Goal: Information Seeking & Learning: Find specific page/section

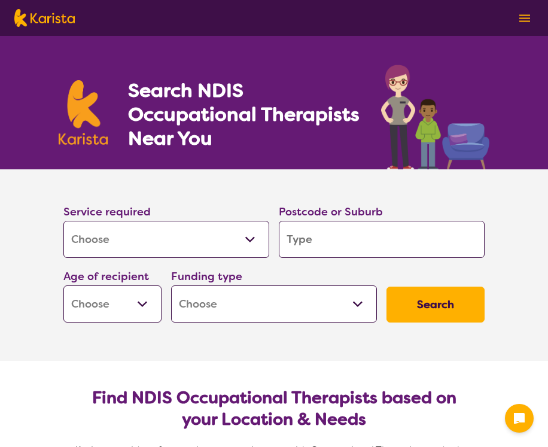
select select "[MEDICAL_DATA]"
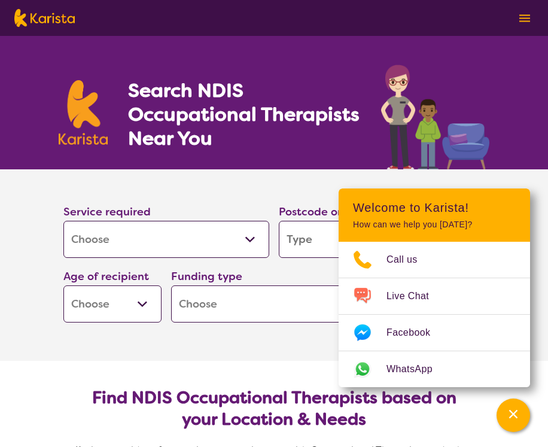
click at [303, 242] on input "search" at bounding box center [382, 239] width 206 height 37
type input "4"
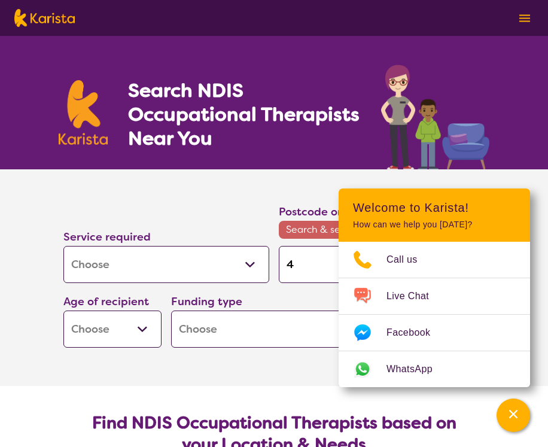
type input "41"
type input "410"
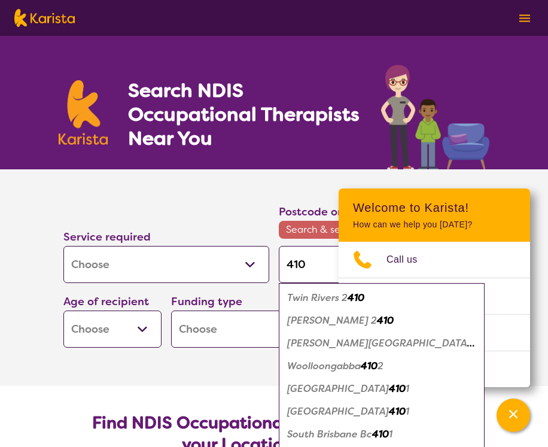
type input "4101"
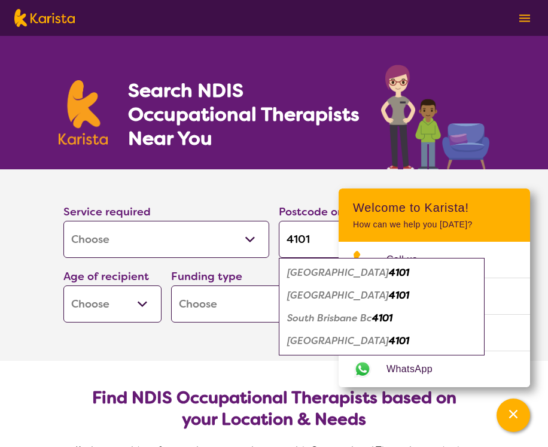
type input "4101"
click at [327, 293] on em "[GEOGRAPHIC_DATA]" at bounding box center [338, 295] width 102 height 13
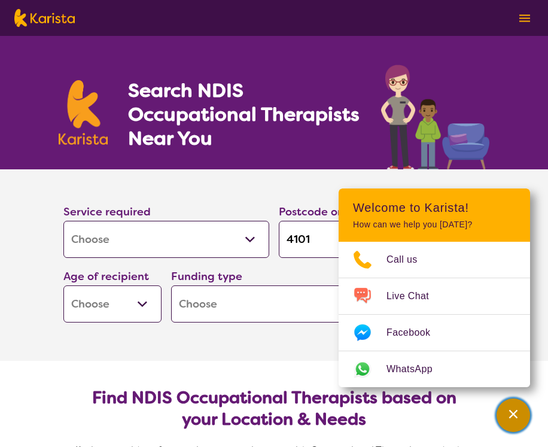
click at [512, 417] on icon "Channel Menu" at bounding box center [513, 414] width 12 height 12
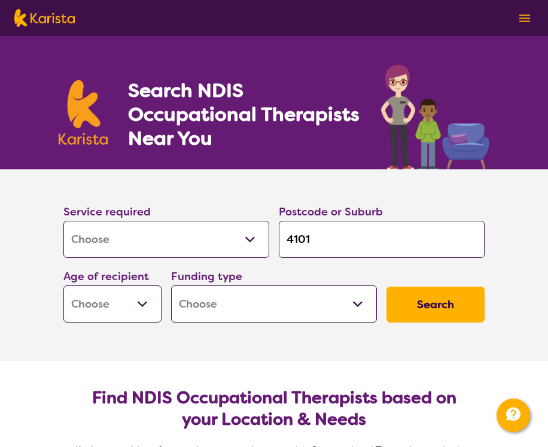
click at [138, 304] on select "Early Childhood - 0 to 9 Child - 10 to 11 Adolescent - 12 to 17 Adult - 18 to 6…" at bounding box center [112, 303] width 98 height 37
click at [351, 306] on select "Home Care Package (HCP) National Disability Insurance Scheme (NDIS) I don't know" at bounding box center [274, 303] width 206 height 37
select select "i-don-t-know"
click at [171, 285] on select "Home Care Package (HCP) National Disability Insurance Scheme (NDIS) I don't know" at bounding box center [274, 303] width 206 height 37
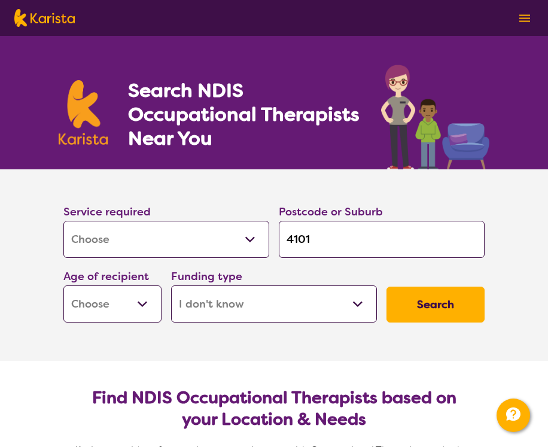
select select "i-don-t-know"
click at [446, 307] on button "Search" at bounding box center [436, 305] width 98 height 36
click at [147, 306] on select "Early Childhood - 0 to 9 Child - 10 to 11 Adolescent - 12 to 17 Adult - 18 to 6…" at bounding box center [112, 303] width 98 height 37
select select "AD"
click at [63, 285] on select "Early Childhood - 0 to 9 Child - 10 to 11 Adolescent - 12 to 17 Adult - 18 to 6…" at bounding box center [112, 303] width 98 height 37
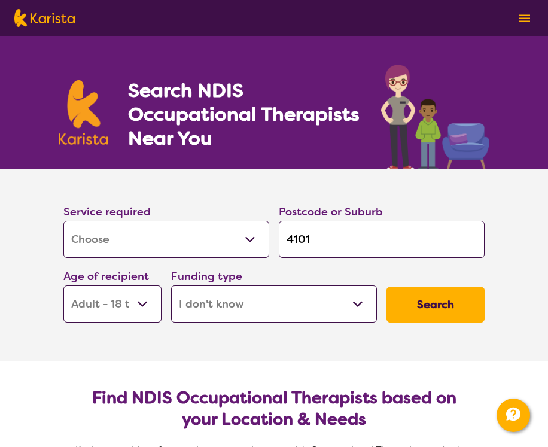
select select "AD"
click at [433, 312] on button "Search" at bounding box center [436, 305] width 98 height 36
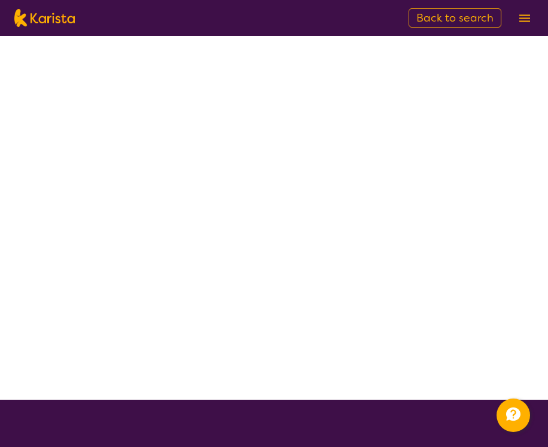
select select "[MEDICAL_DATA]"
select select "AD"
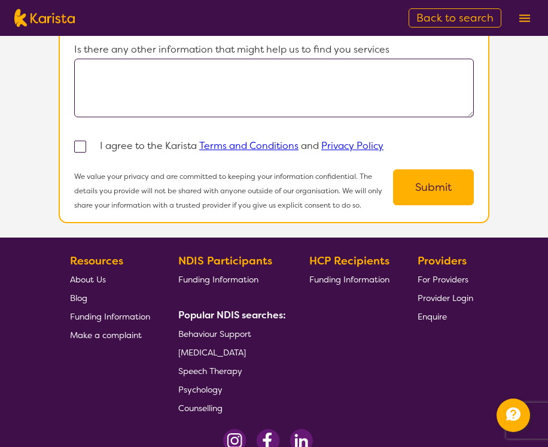
scroll to position [1077, 0]
